Goal: Information Seeking & Learning: Learn about a topic

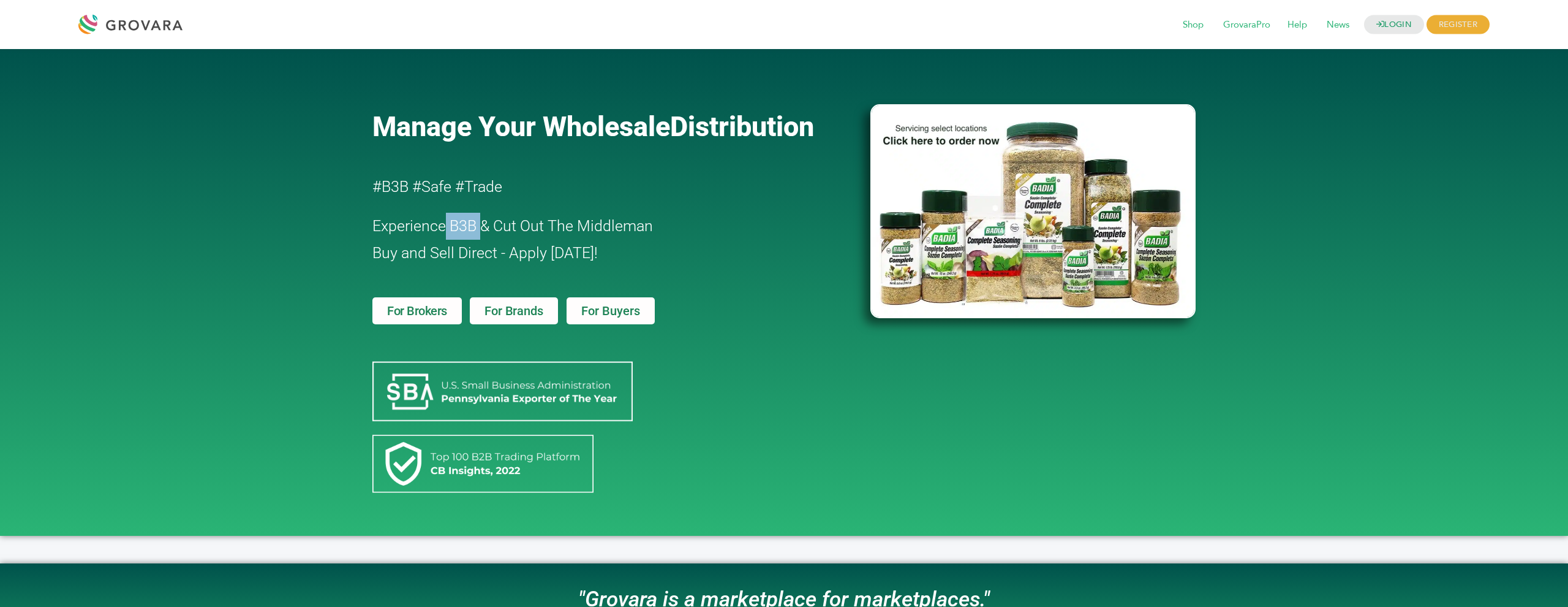
drag, startPoint x: 444, startPoint y: 224, endPoint x: 481, endPoint y: 228, distance: 37.2
click at [481, 228] on span "Experience B3B & Cut Out The Middleman" at bounding box center [513, 226] width 280 height 18
click at [269, 318] on div "Manage Your Wholesale Distribution #B3B #Safe #Trade Experience B3B & Cut Out T…" at bounding box center [784, 292] width 1568 height 487
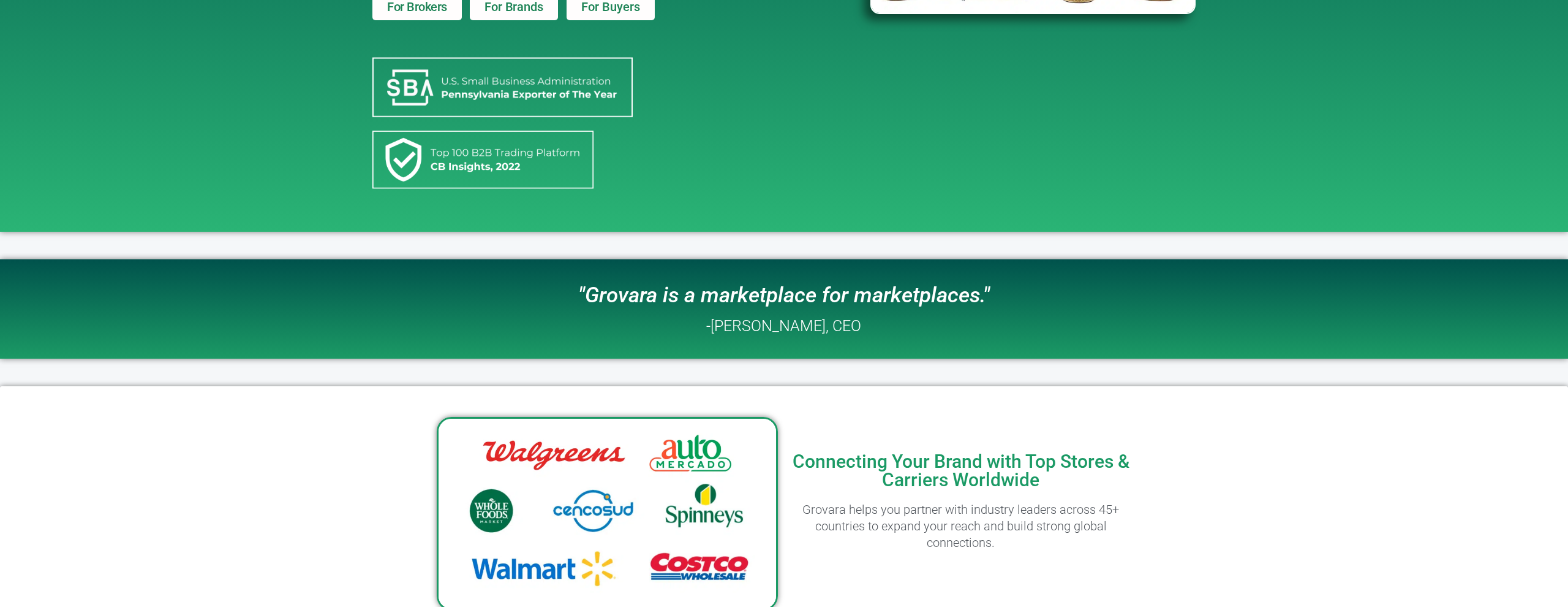
scroll to position [506, 0]
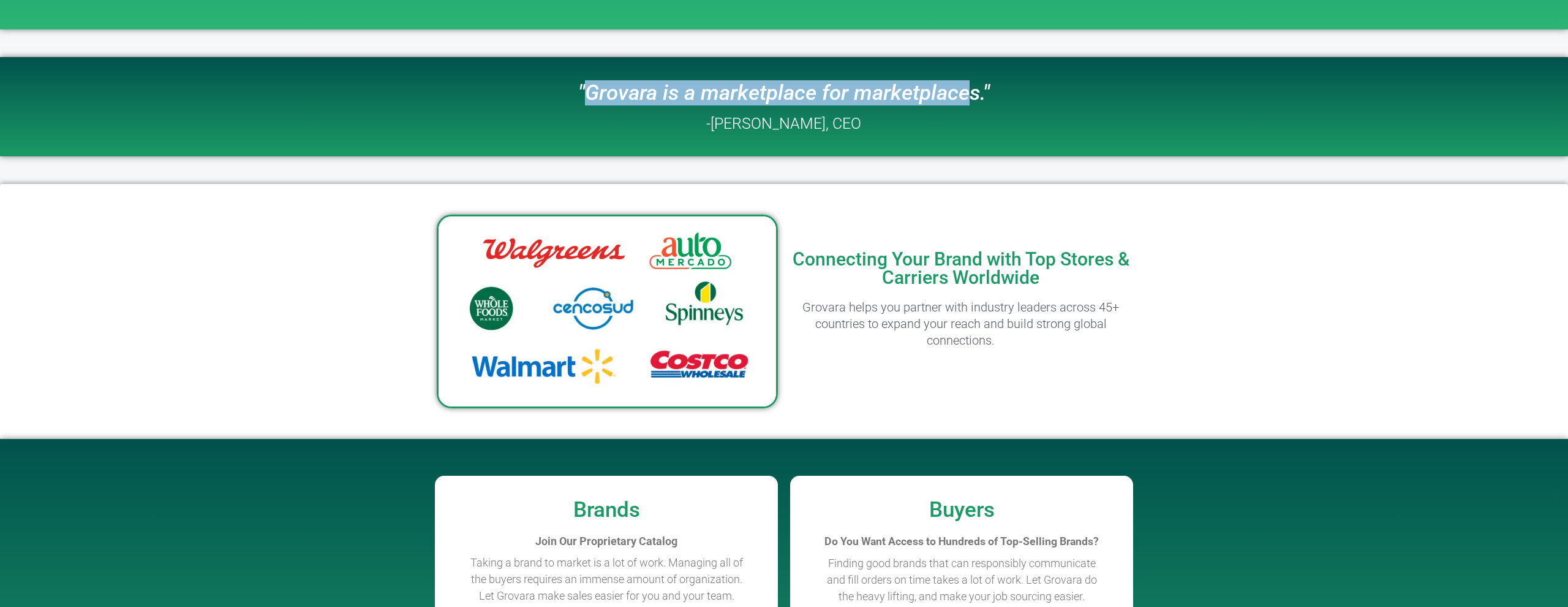
drag, startPoint x: 590, startPoint y: 94, endPoint x: 972, endPoint y: 91, distance: 382.0
click at [972, 91] on icon ""Grovara is a marketplace for marketplaces."" at bounding box center [784, 93] width 412 height 25
click at [973, 91] on icon ""Grovara is a marketplace for marketplaces."" at bounding box center [784, 93] width 412 height 25
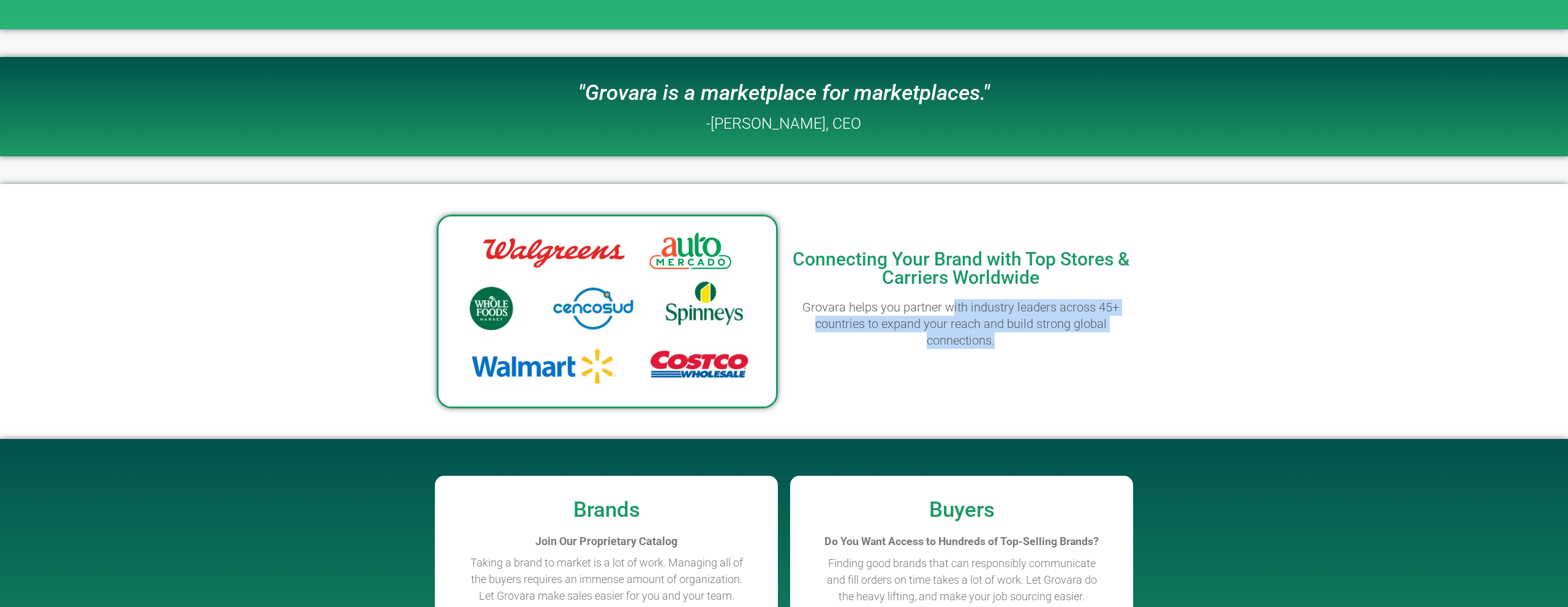
drag, startPoint x: 950, startPoint y: 311, endPoint x: 1015, endPoint y: 336, distance: 69.6
click at [1015, 336] on h2 "Grovara helps you partner with industry leaders across 45+ countries to expand …" at bounding box center [961, 324] width 342 height 50
click at [1013, 345] on h2 "Grovara helps you partner with industry leaders across 45+ countries to expand …" at bounding box center [961, 324] width 342 height 50
drag, startPoint x: 983, startPoint y: 339, endPoint x: 799, endPoint y: 307, distance: 186.8
click at [799, 307] on h2 "Grovara helps you partner with industry leaders across 45+ countries to expand …" at bounding box center [961, 324] width 342 height 50
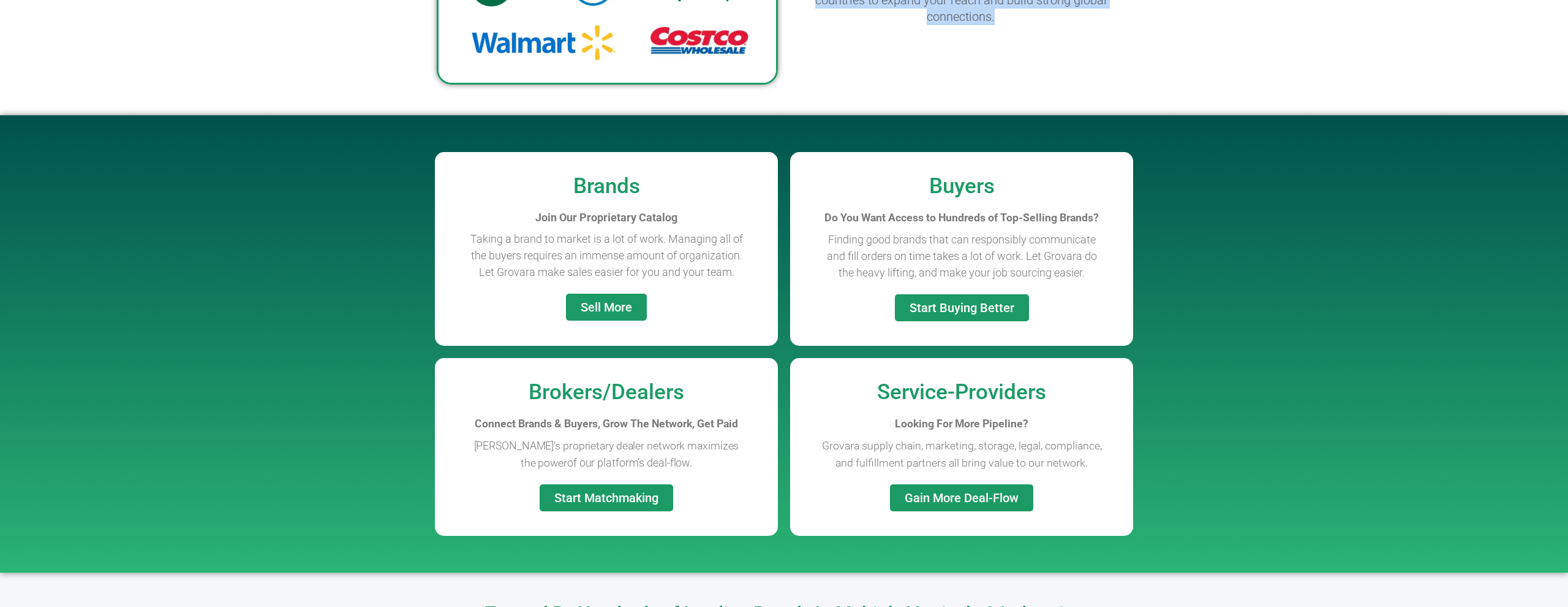
scroll to position [832, 0]
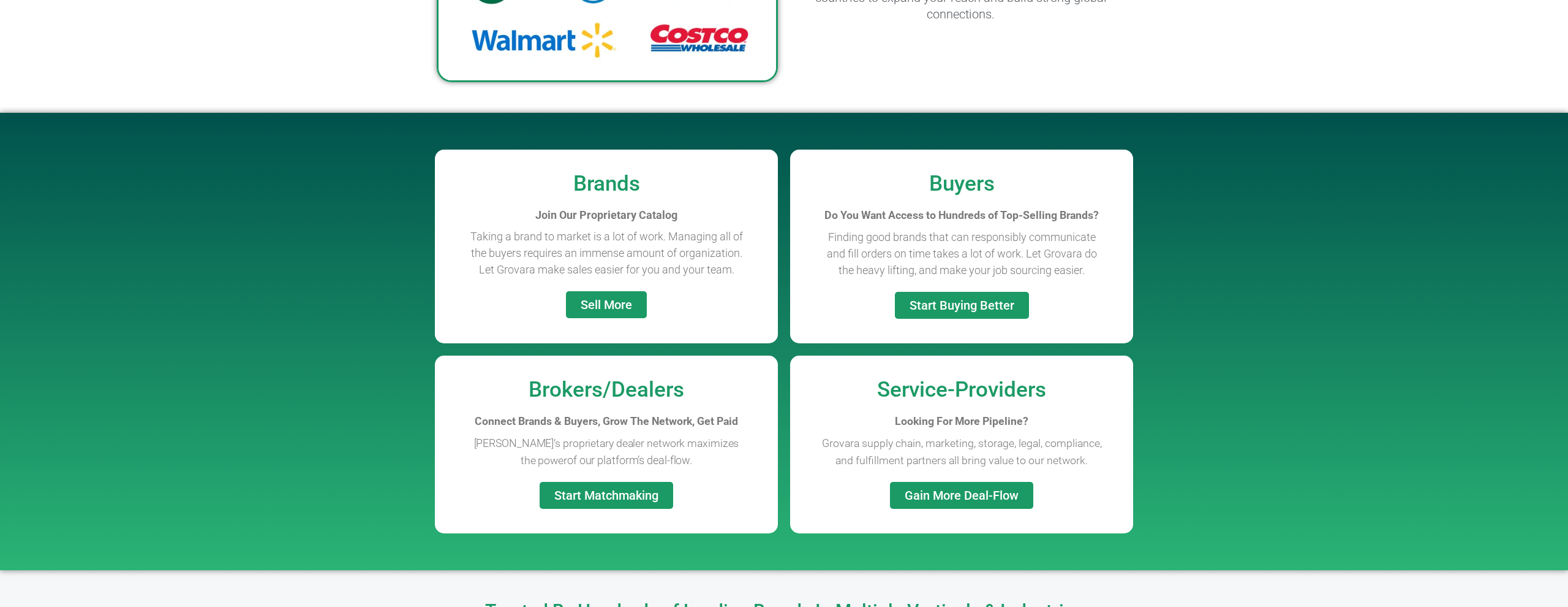
click at [1218, 339] on div "Brands Join Our Proprietary Catalog Taking a brand to market is a lot of work. …" at bounding box center [784, 340] width 1568 height 457
drag, startPoint x: 684, startPoint y: 255, endPoint x: 655, endPoint y: 242, distance: 31.8
click at [655, 242] on p "Taking a brand to market is a lot of work. Managing all of the buyers requires …" at bounding box center [606, 253] width 281 height 50
click at [704, 269] on p "Taking a brand to market is a lot of work. Managing all of the buyers requires …" at bounding box center [606, 253] width 281 height 50
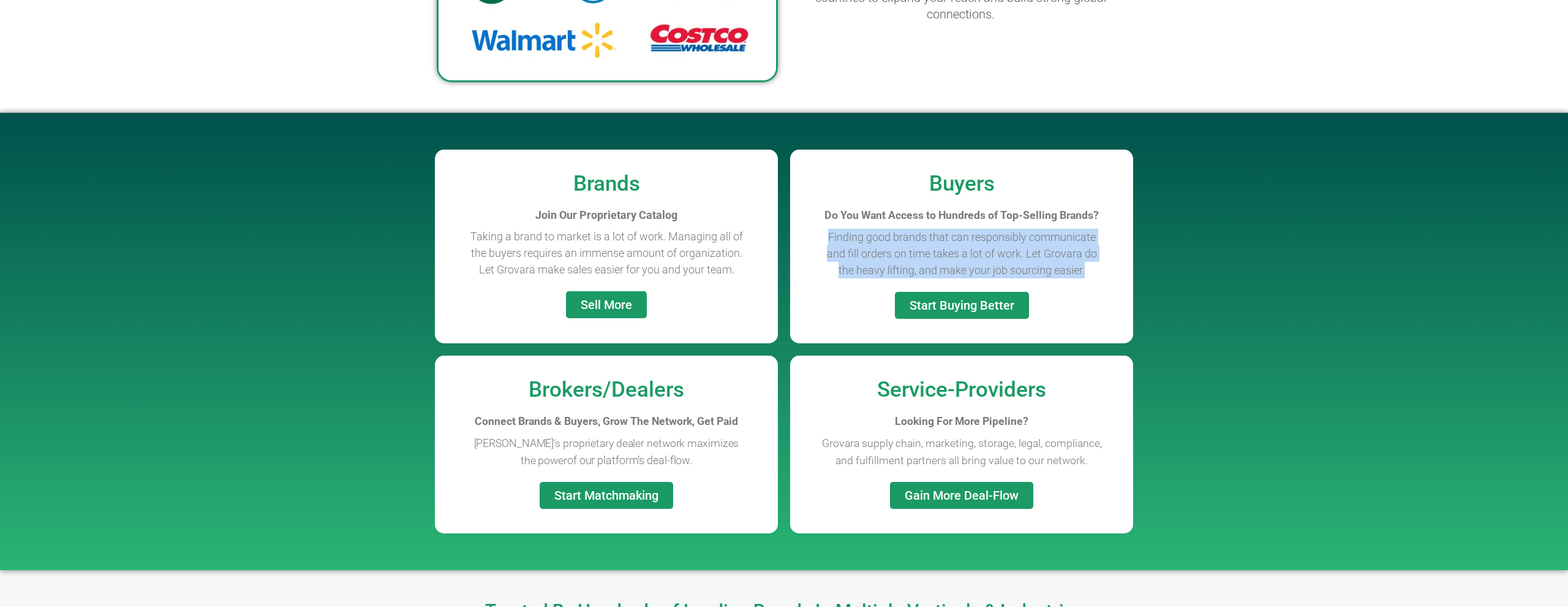
drag, startPoint x: 827, startPoint y: 238, endPoint x: 1135, endPoint y: 269, distance: 309.6
click at [1135, 269] on div "Brands Join Our Proprietary Catalog Taking a brand to market is a lot of work. …" at bounding box center [784, 340] width 1568 height 457
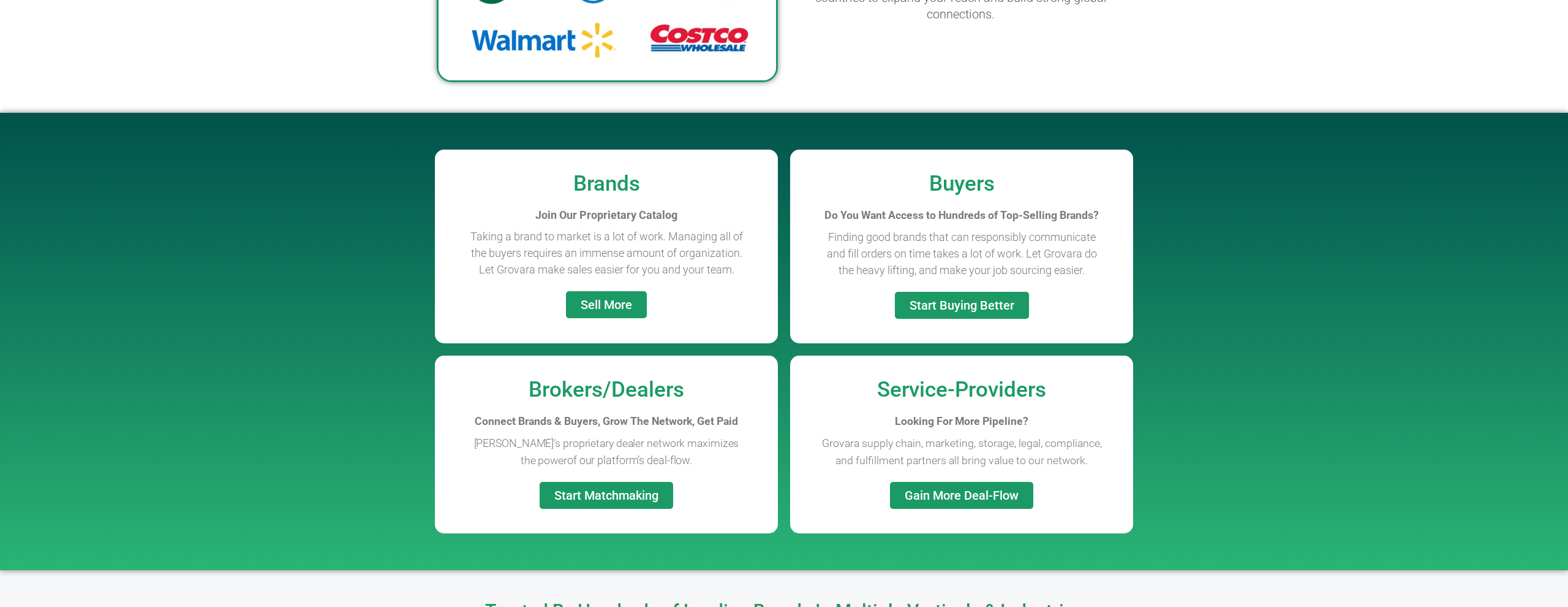
drag, startPoint x: 691, startPoint y: 462, endPoint x: 469, endPoint y: 443, distance: 222.8
click at [469, 443] on p "Grovara’s proprietary dealer network maximizes the power of our platform’s deal…" at bounding box center [606, 452] width 281 height 34
click at [466, 373] on div "Brokers/Dealers" at bounding box center [606, 380] width 331 height 39
drag, startPoint x: 809, startPoint y: 434, endPoint x: 1106, endPoint y: 455, distance: 297.7
click at [1106, 455] on div "Grovara supply chain, marketing, storage, legal, compliance, and fulfillment pa…" at bounding box center [961, 447] width 331 height 25
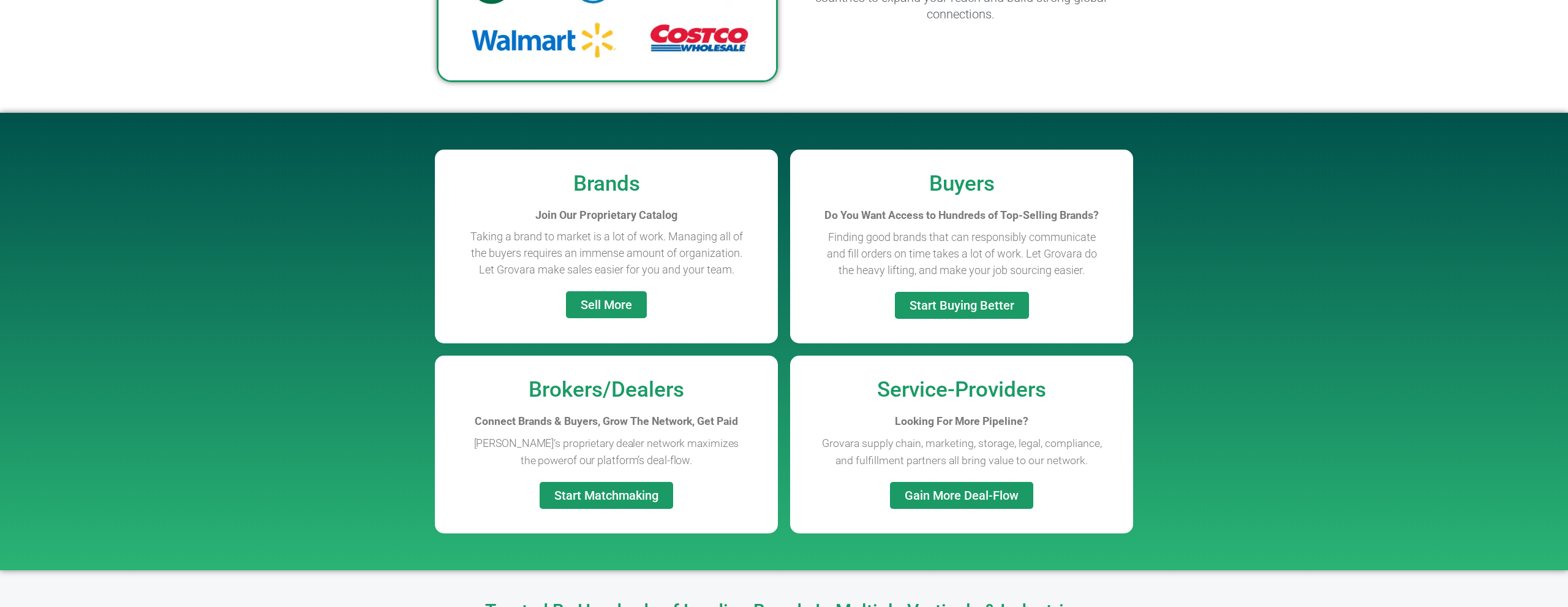
click at [1238, 400] on div "Brands Join Our Proprietary Catalog Taking a brand to market is a lot of work. …" at bounding box center [784, 340] width 1568 height 457
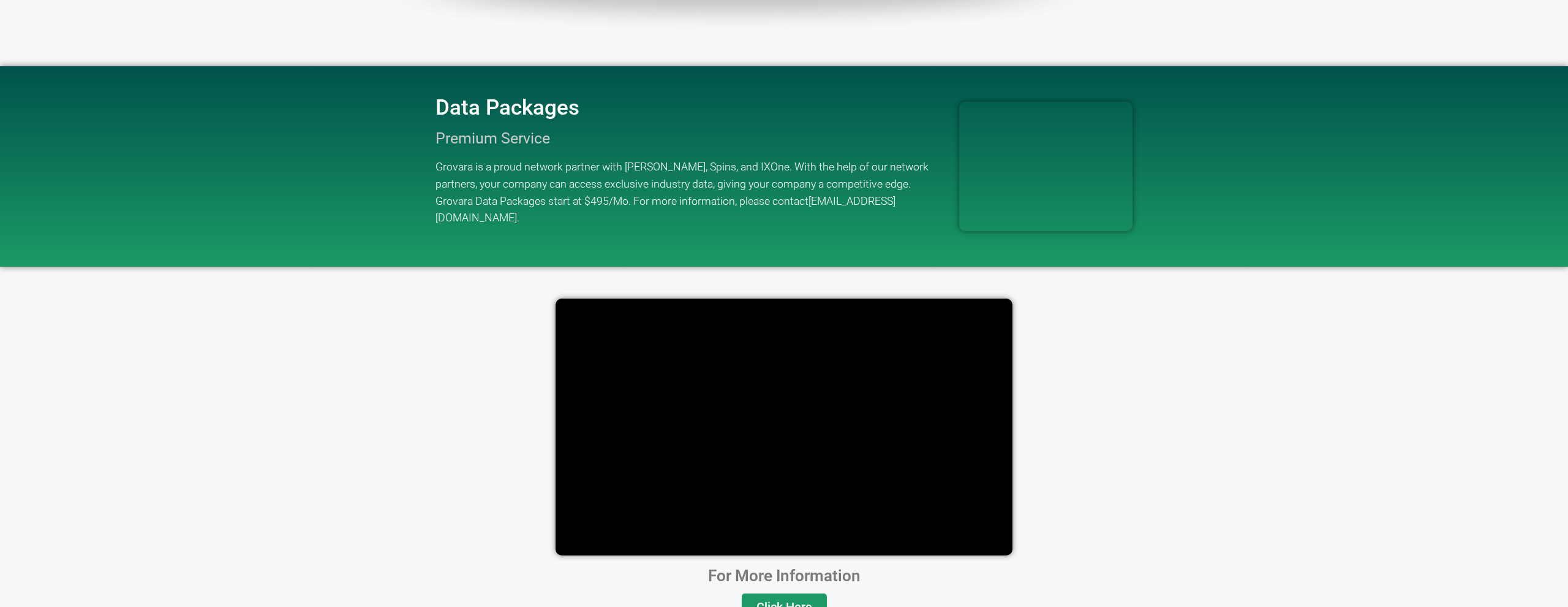
scroll to position [1393, 0]
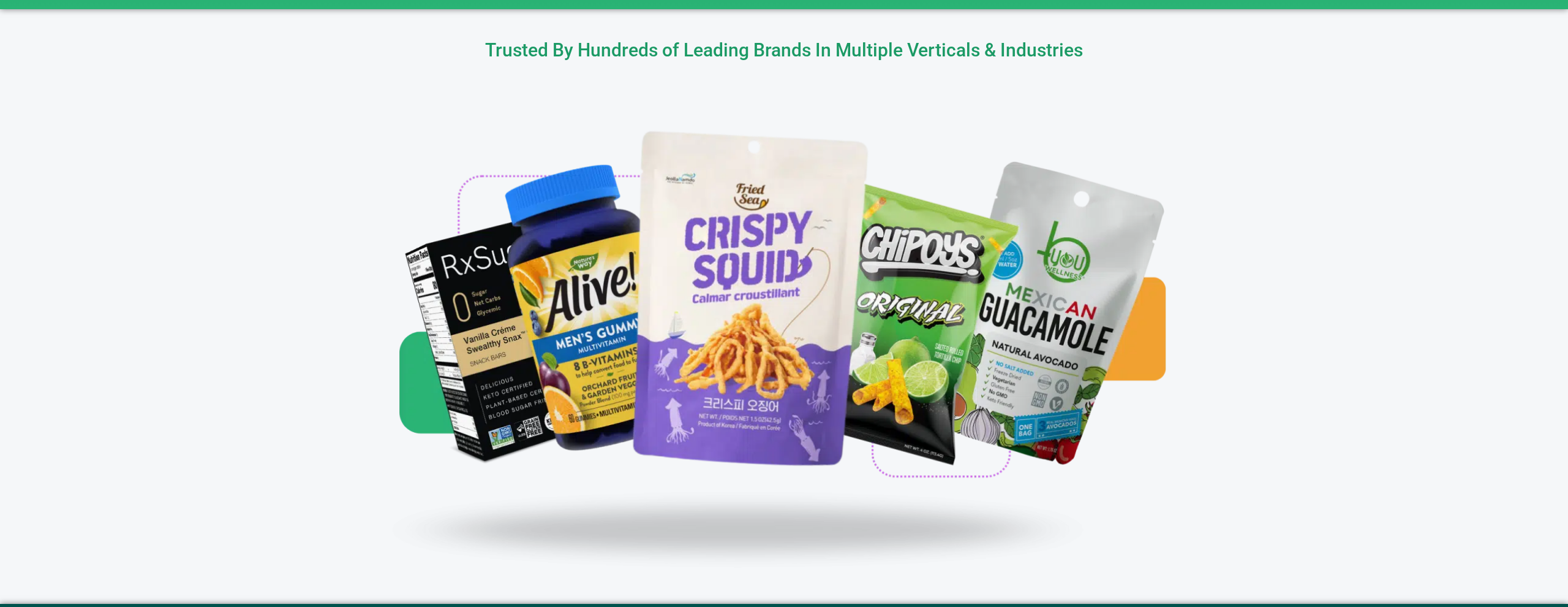
click at [1266, 155] on div "Manage Your Wholesale Distribution #B3B #Safe #Trade Experience B3B & Cut Out T…" at bounding box center [784, 16] width 1568 height 2721
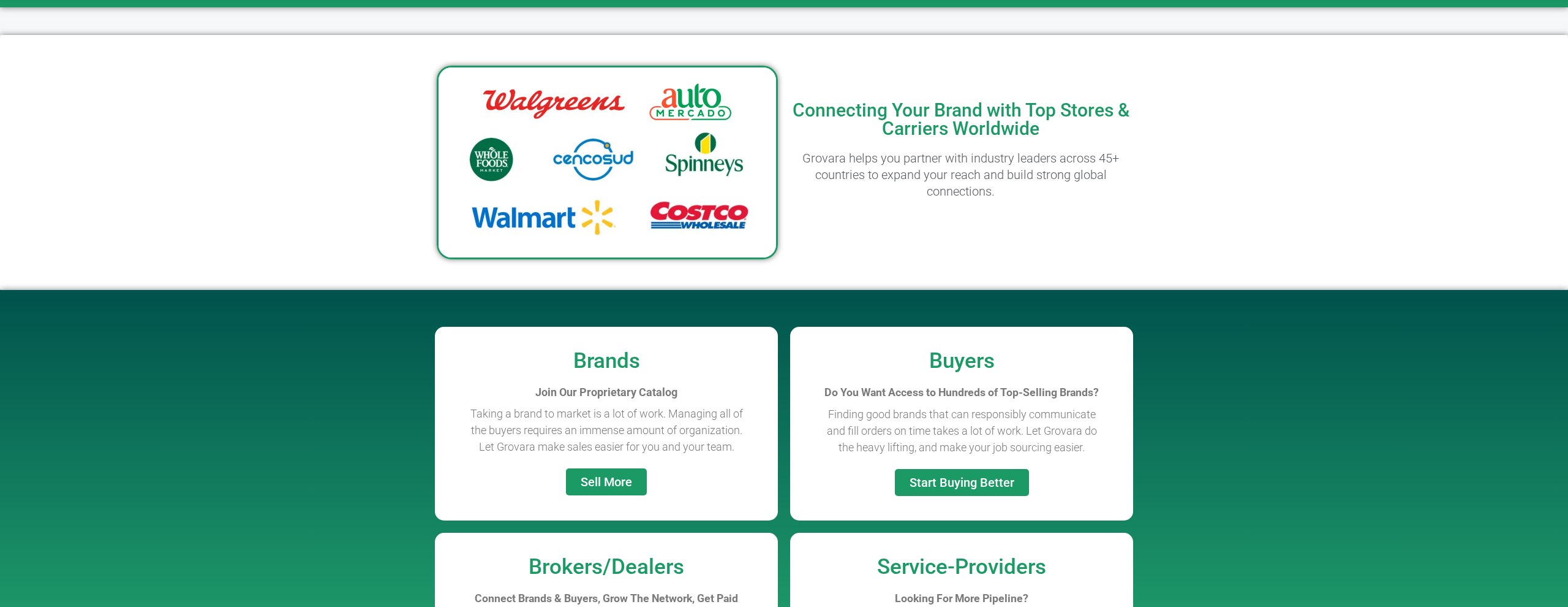
scroll to position [0, 0]
